Goal: Answer question/provide support: Share knowledge or assist other users

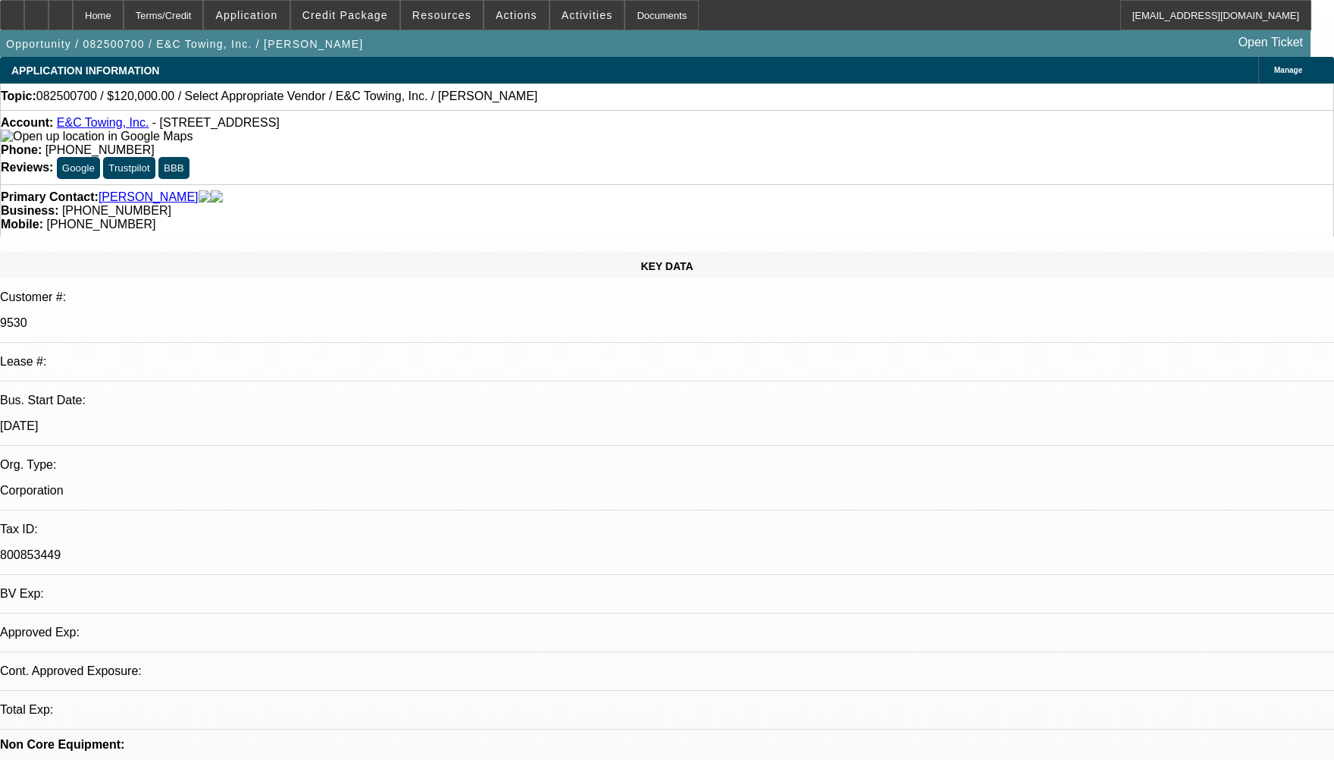
select select "0"
select select "2"
select select "0"
select select "6"
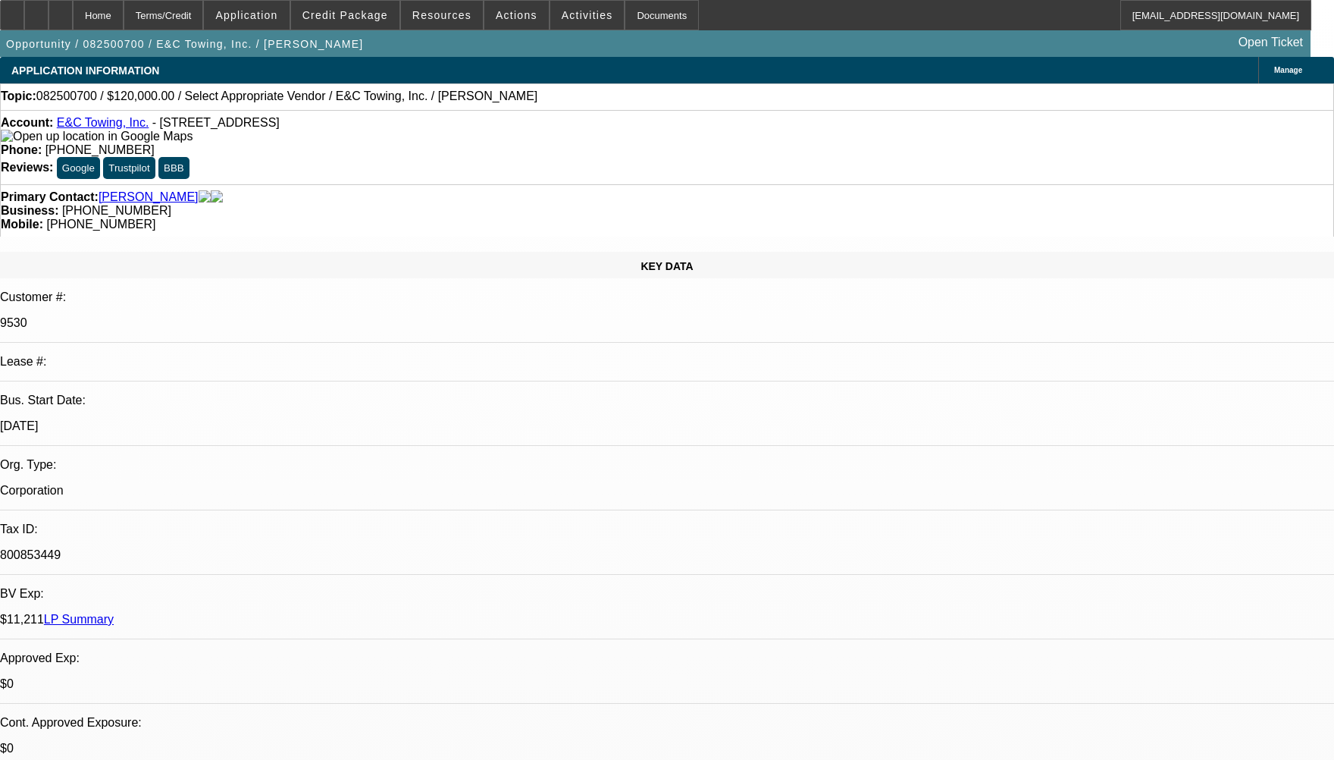
radio input "true"
paste textarea "NOT ENOUGH BEACON PAY HISTOY TO COMMENT AS BOTH ARE DISC DEALS."
type textarea "NOT ENOUGH BEACON PAY HISTOY TO COMMENT AS BOTH ARE DISC DEALS."
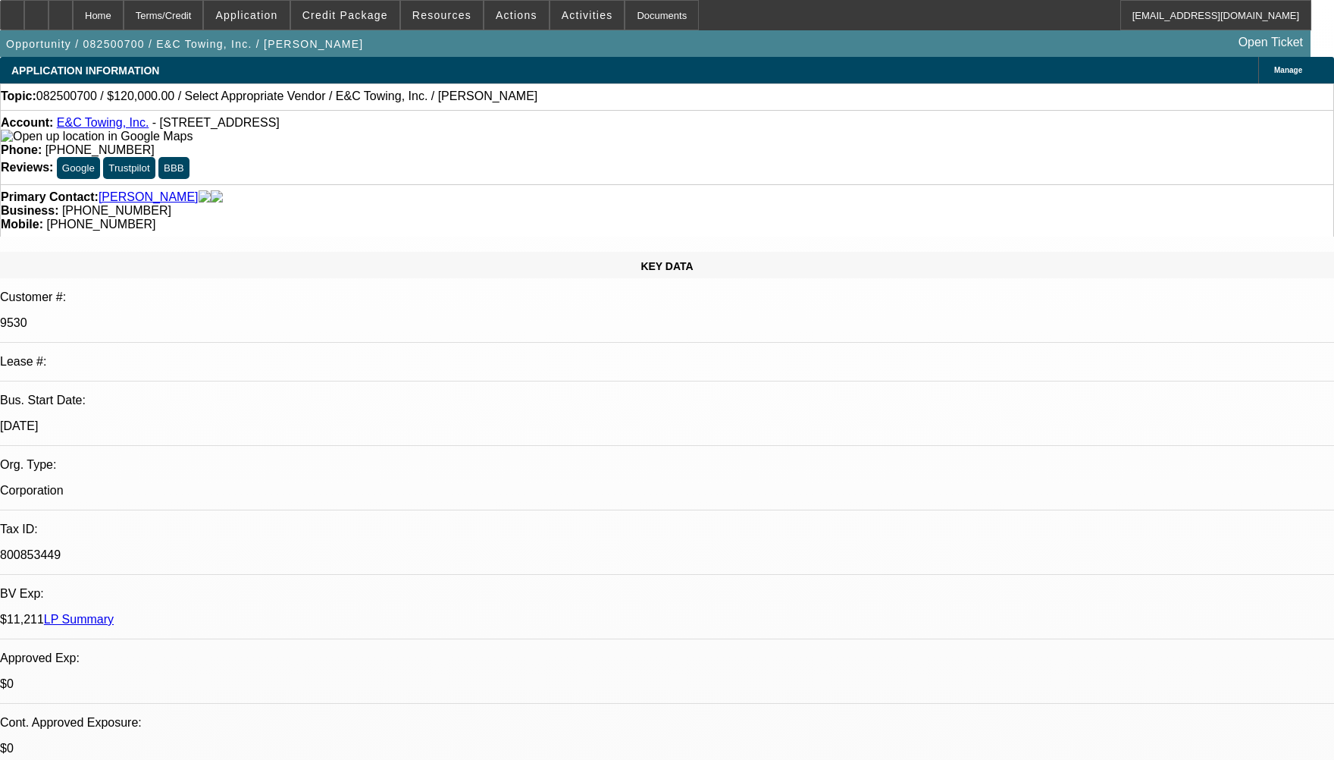
radio input "true"
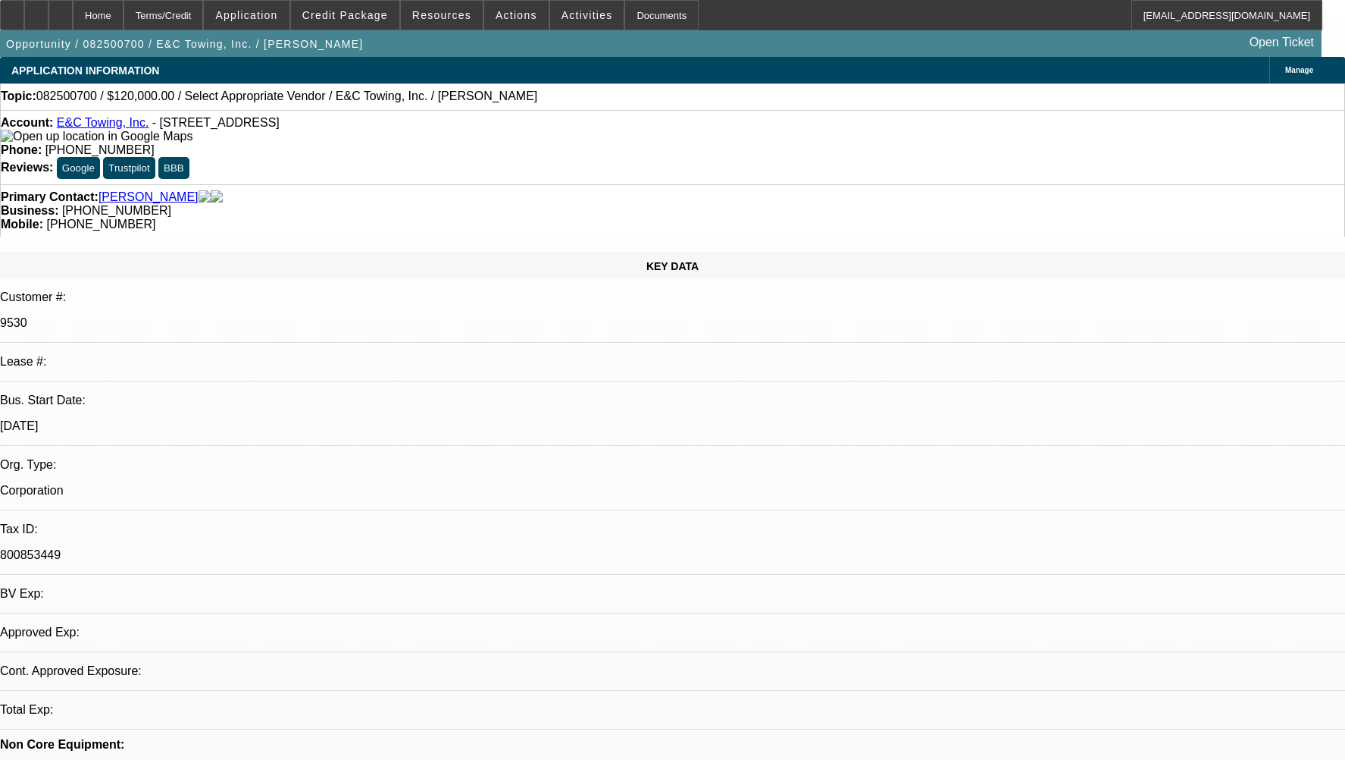
select select "0"
select select "2"
select select "0"
select select "6"
